Goal: Task Accomplishment & Management: Manage account settings

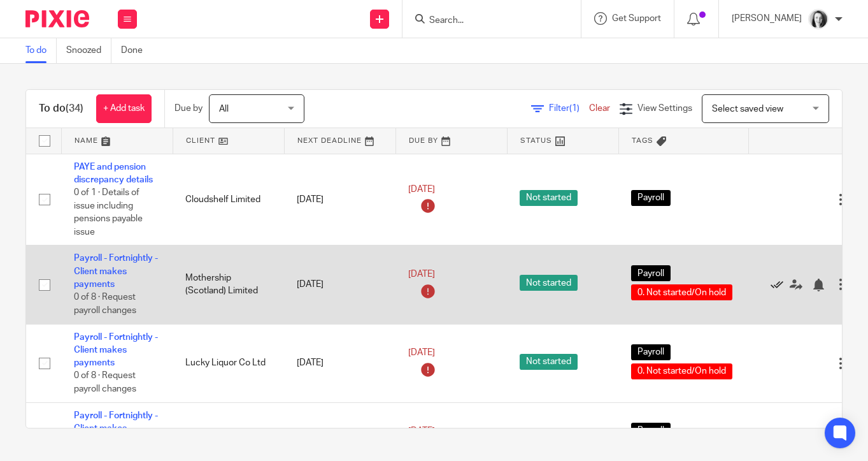
click at [778, 289] on icon at bounding box center [777, 284] width 13 height 13
click at [777, 287] on icon at bounding box center [777, 284] width 13 height 13
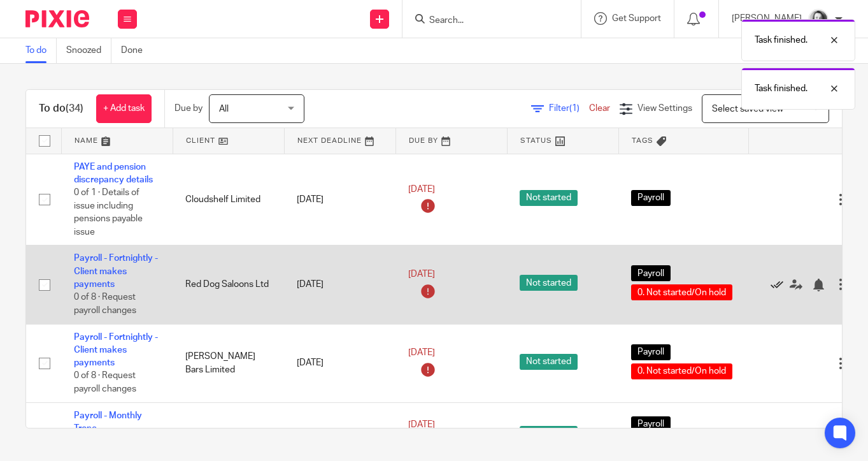
click at [777, 287] on icon at bounding box center [777, 284] width 13 height 13
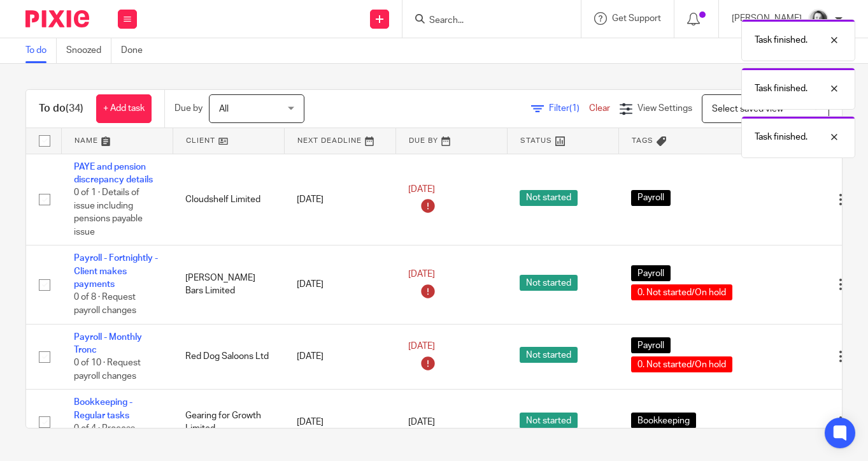
click at [777, 287] on icon at bounding box center [777, 284] width 13 height 13
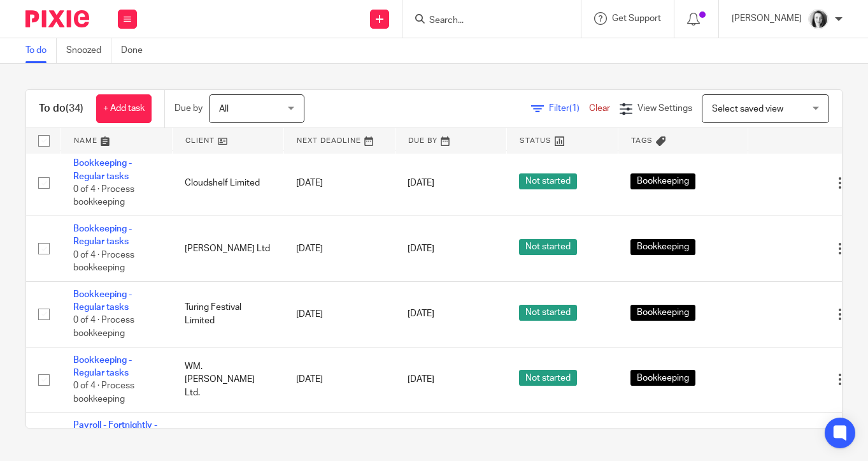
scroll to position [694, 1]
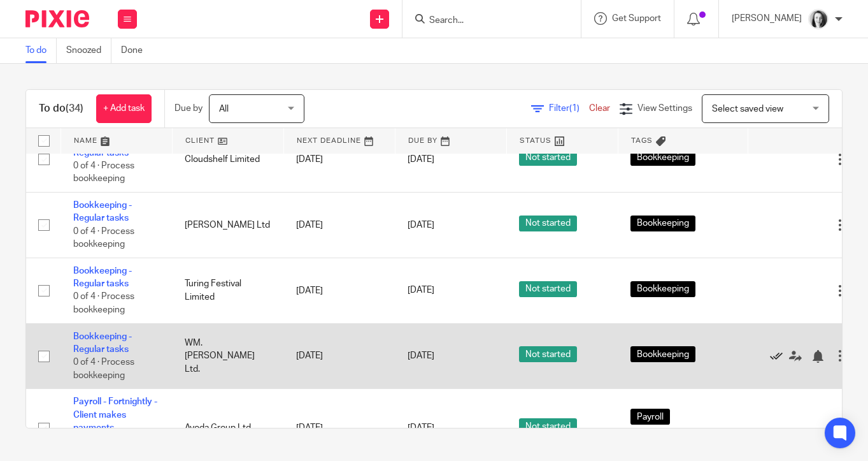
click at [777, 362] on icon at bounding box center [776, 356] width 13 height 13
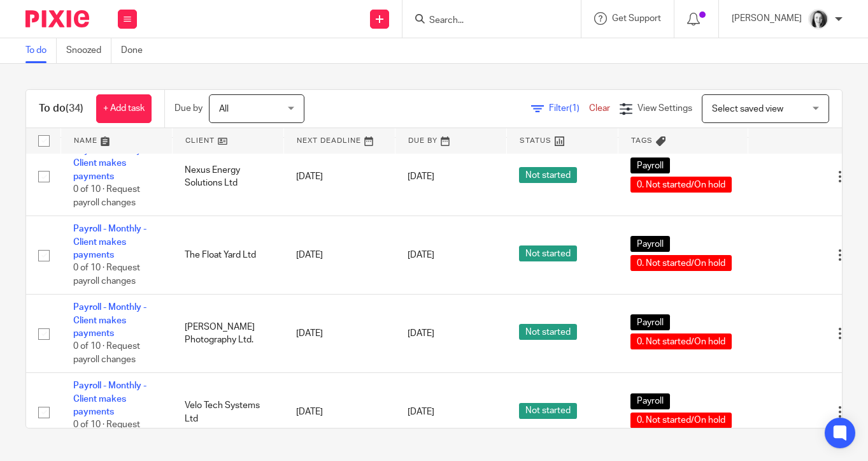
scroll to position [1317, 1]
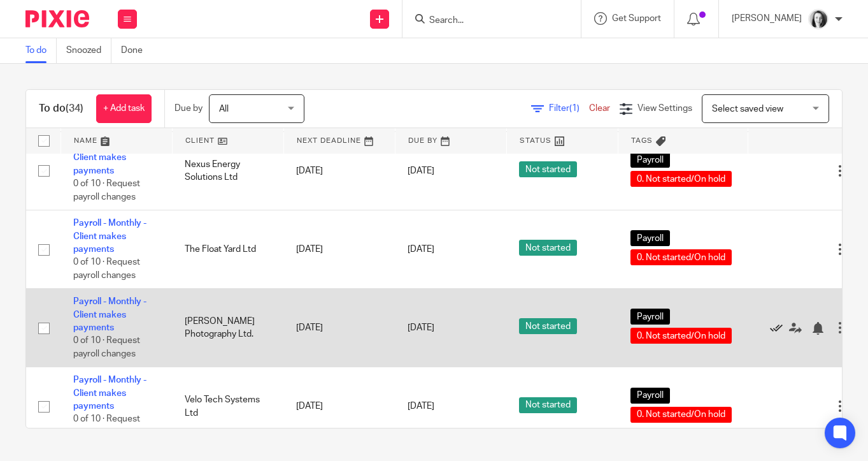
click at [776, 334] on icon at bounding box center [776, 328] width 13 height 13
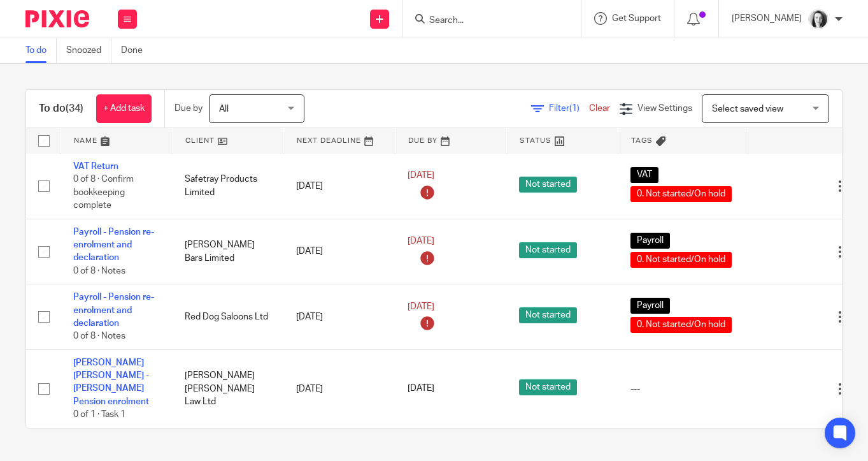
scroll to position [1803, 1]
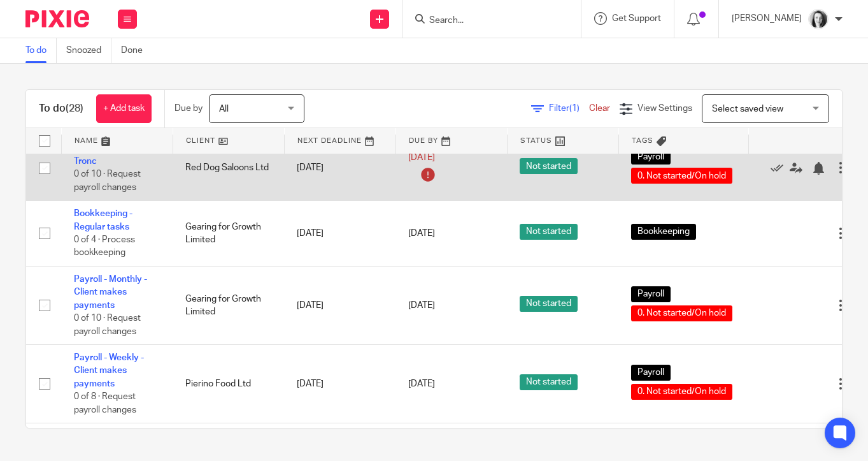
scroll to position [111, 0]
